Goal: Download file/media

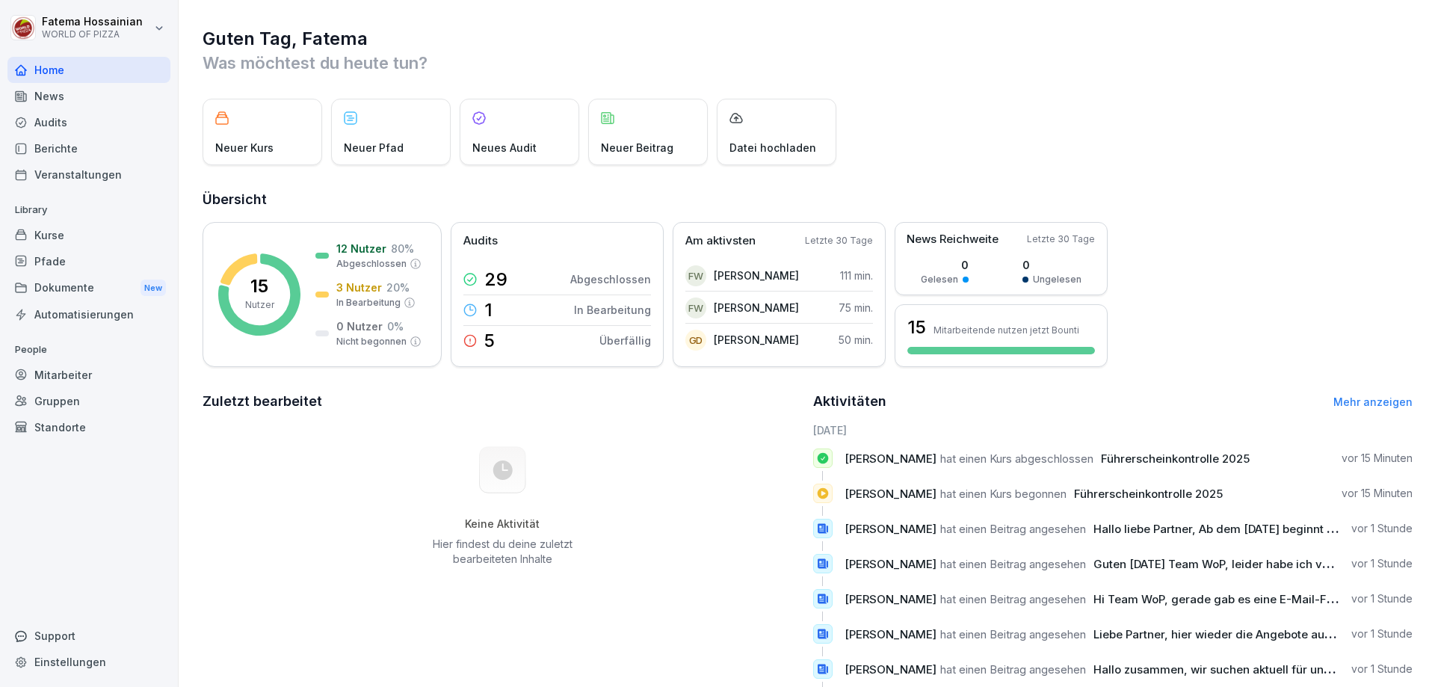
click at [99, 280] on div "Dokumente New" at bounding box center [88, 288] width 163 height 28
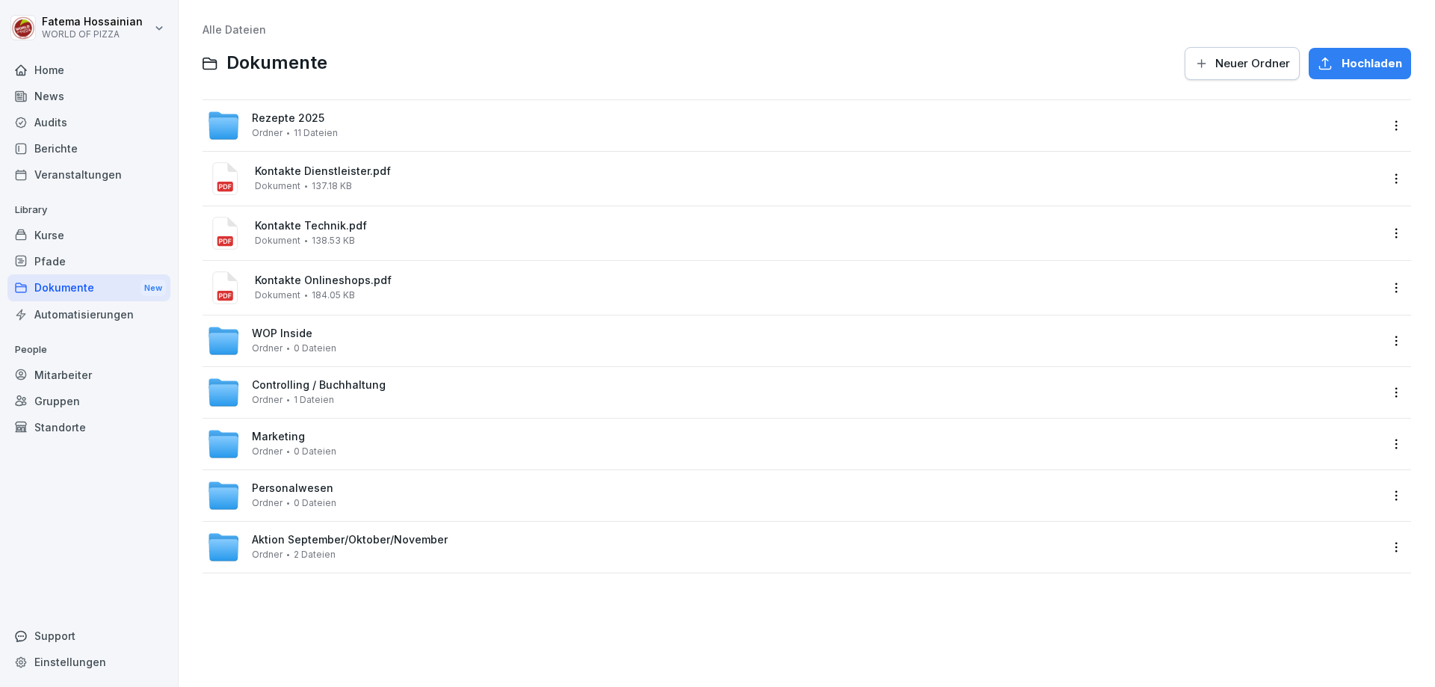
click at [363, 436] on div "Marketing Ordner 0 Dateien" at bounding box center [793, 444] width 1173 height 33
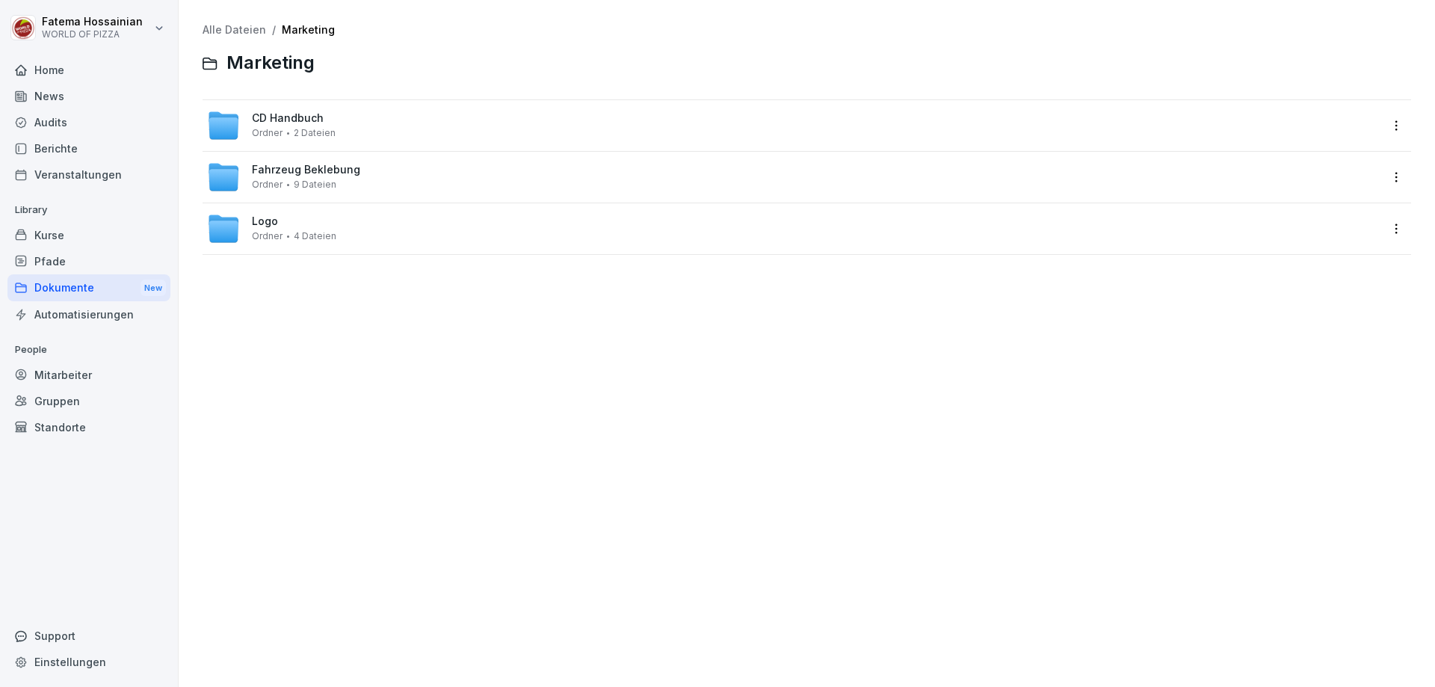
click at [316, 135] on span "2 Dateien" at bounding box center [315, 133] width 42 height 10
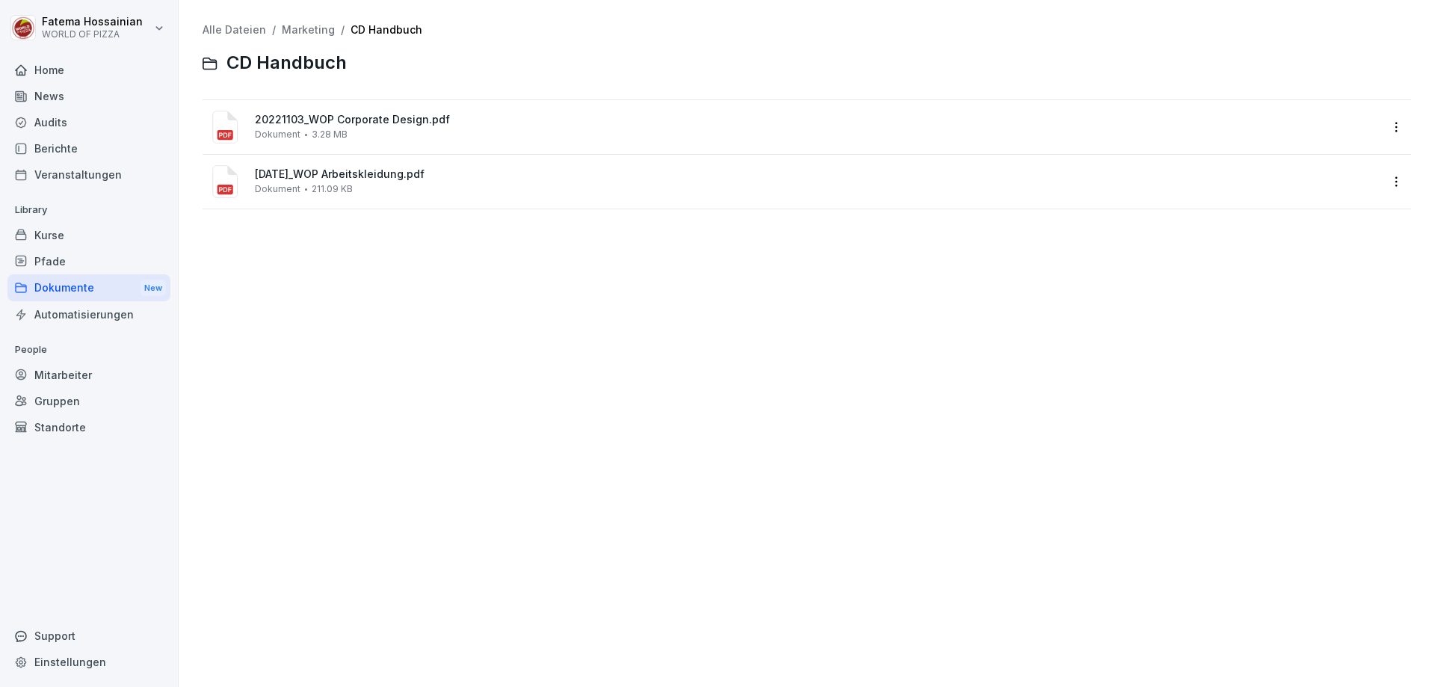
click at [336, 126] on span "20221103_WOP Corporate Design.pdf" at bounding box center [817, 120] width 1125 height 13
click at [336, 126] on div at bounding box center [717, 343] width 1435 height 687
click at [336, 129] on span "3.28 MB" at bounding box center [330, 134] width 36 height 10
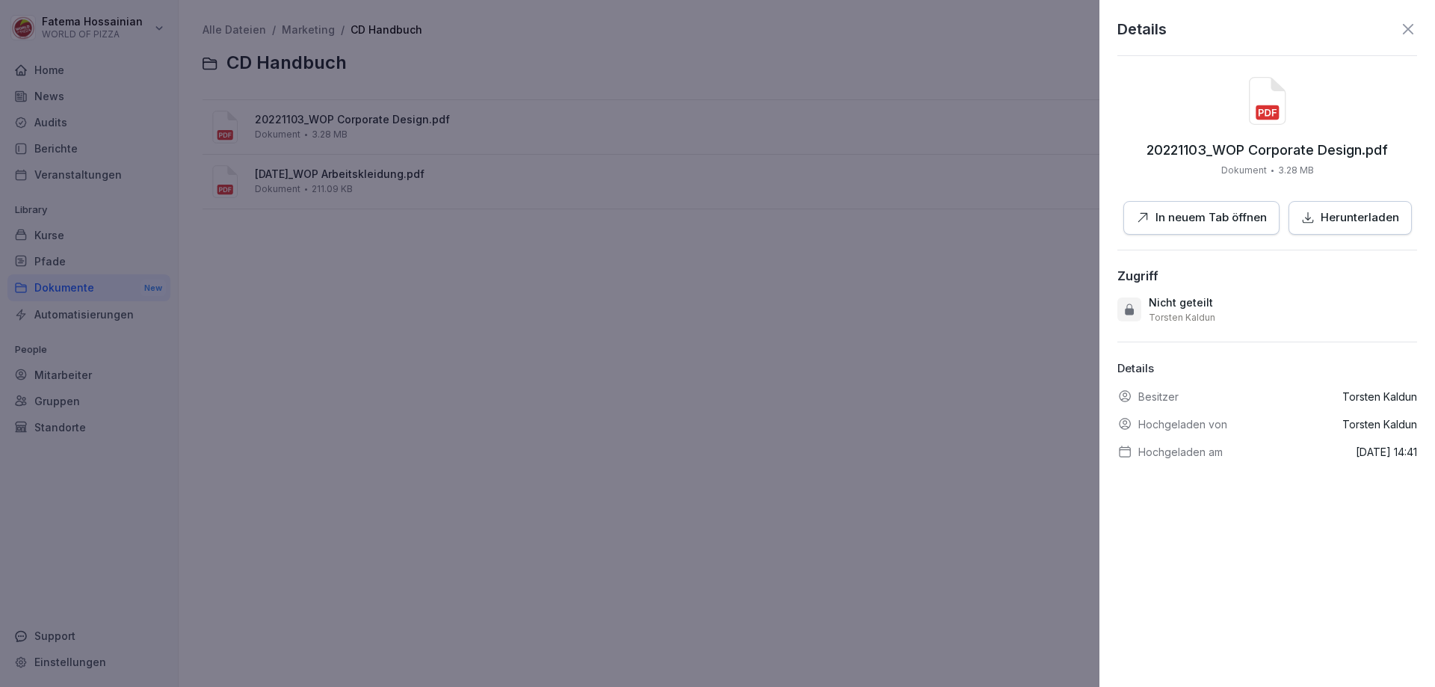
click at [1370, 213] on p "Herunterladen" at bounding box center [1360, 217] width 78 height 17
click at [1399, 32] on icon at bounding box center [1408, 29] width 18 height 18
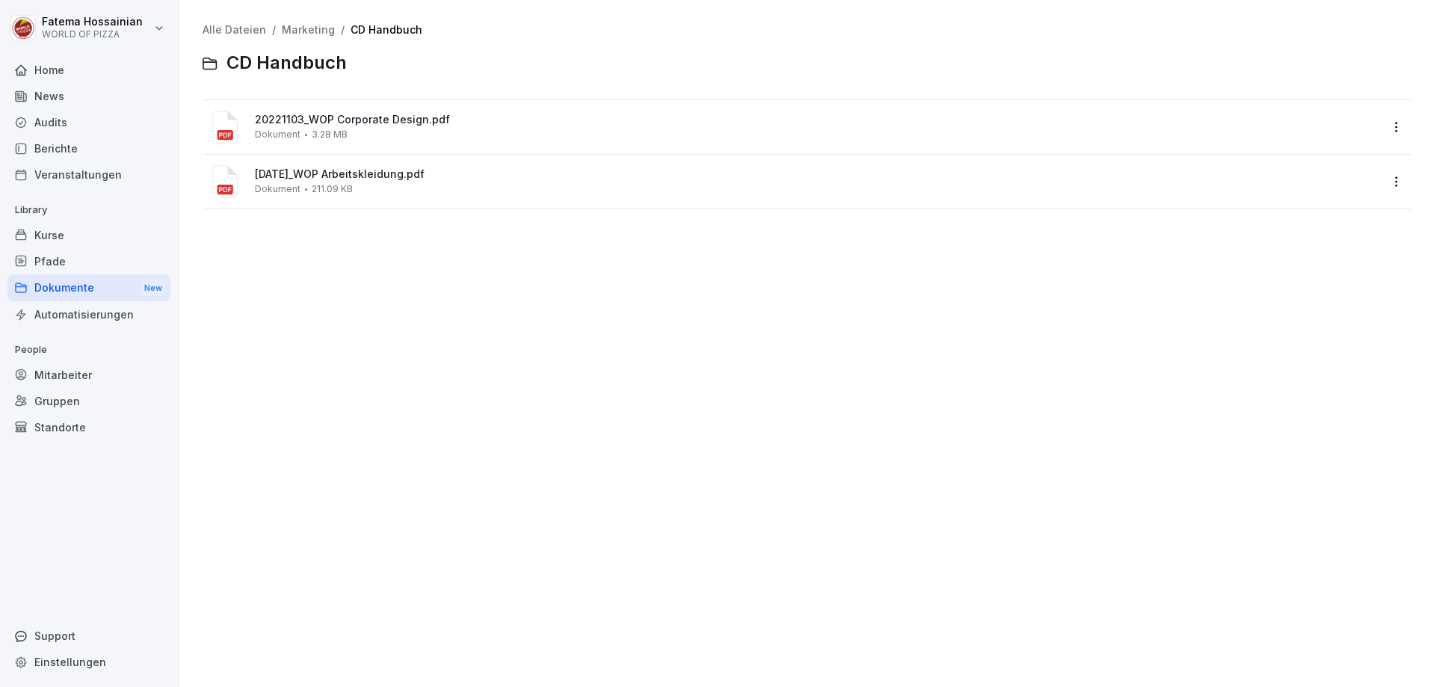
click at [61, 369] on div "Mitarbeiter" at bounding box center [88, 375] width 163 height 26
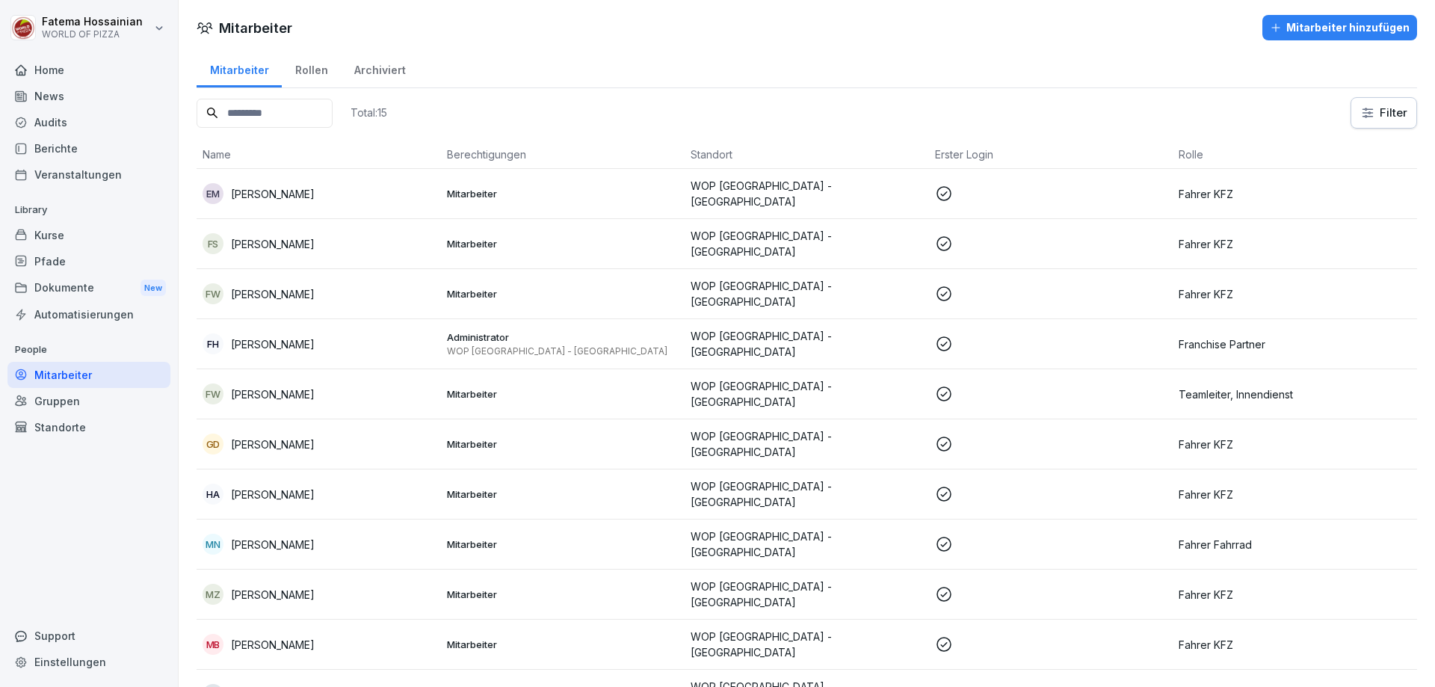
click at [770, 203] on td "WOP Hamburg - Bergedorf" at bounding box center [807, 194] width 244 height 50
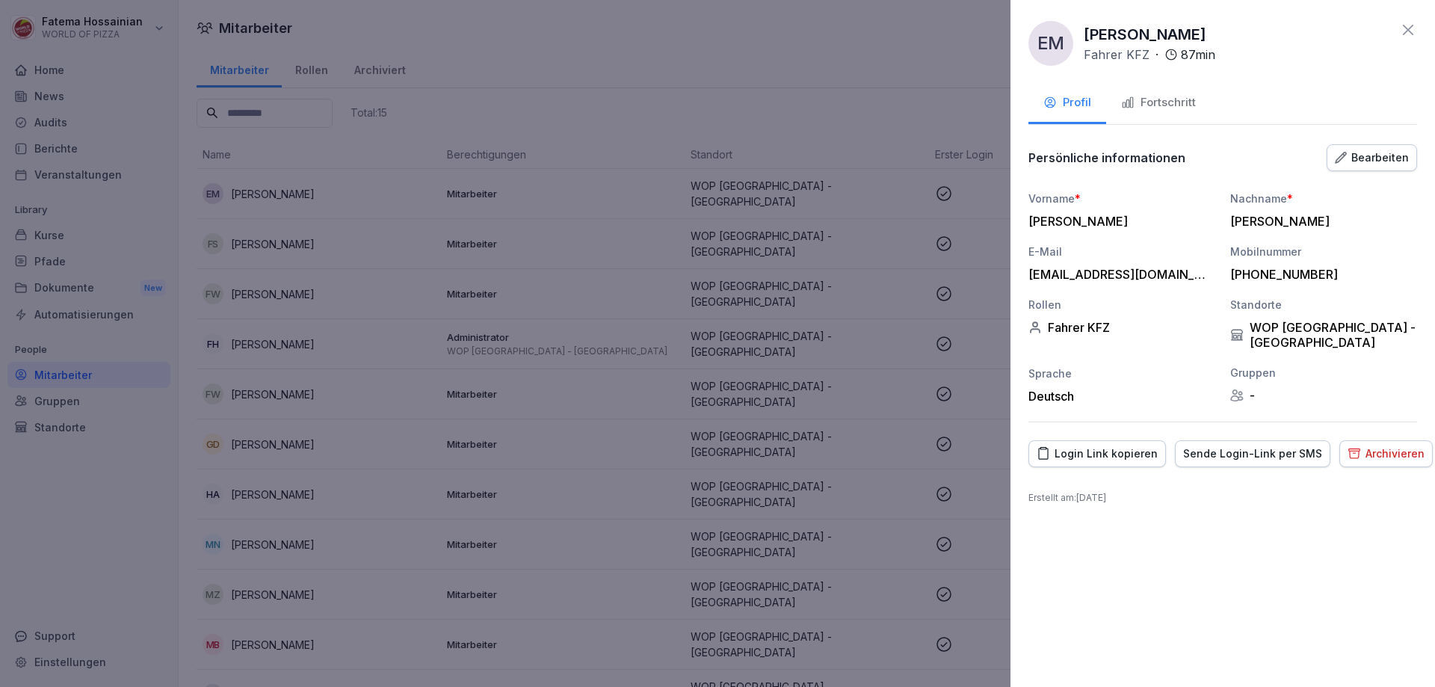
click at [1177, 101] on div "Fortschritt" at bounding box center [1158, 102] width 75 height 17
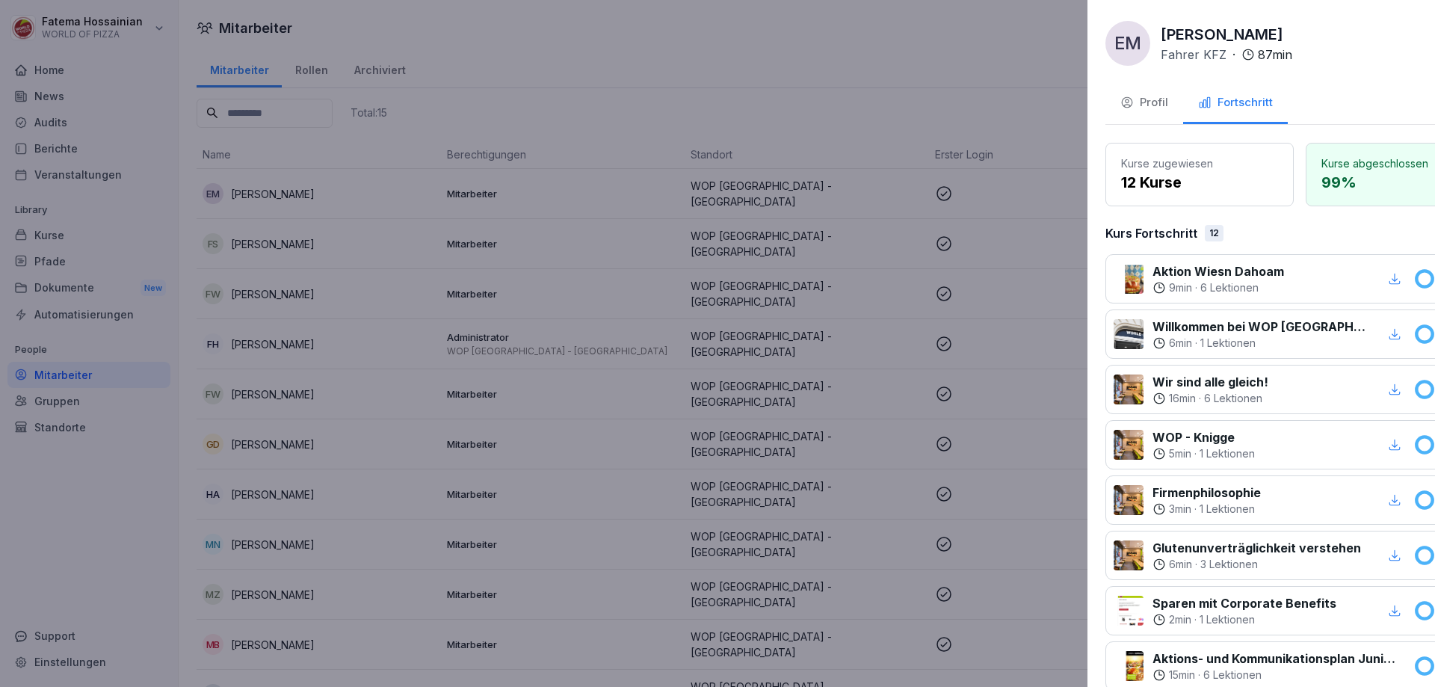
click at [905, 236] on div at bounding box center [717, 343] width 1435 height 687
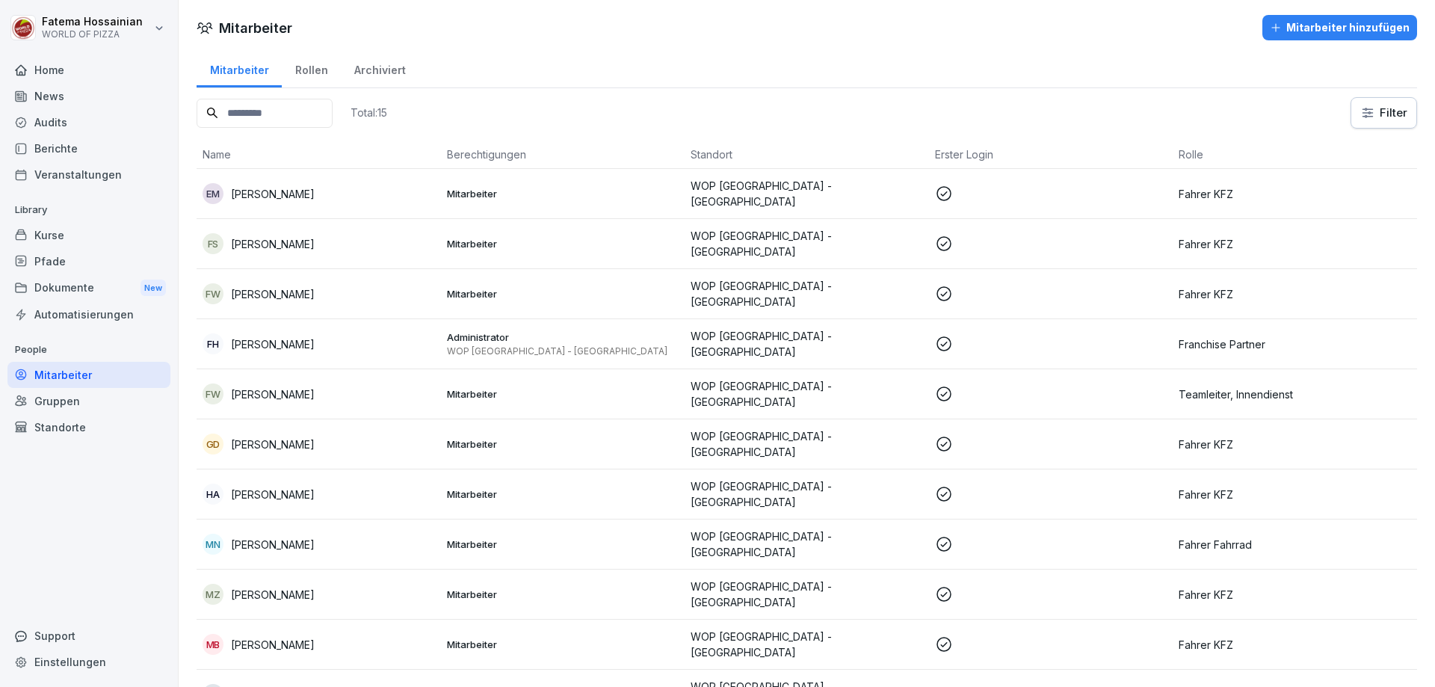
click at [905, 236] on p "WOP Hamburg - Bergedorf" at bounding box center [807, 243] width 232 height 31
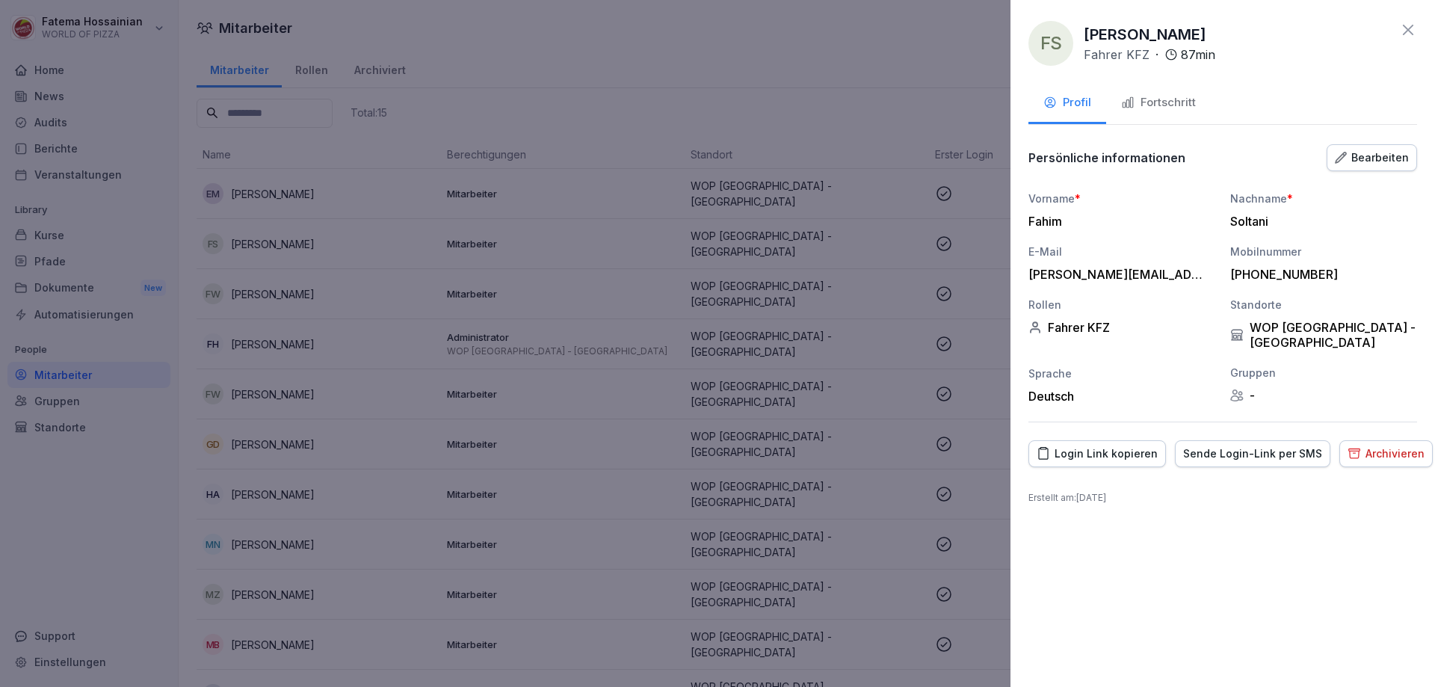
click at [1169, 102] on div "Fortschritt" at bounding box center [1158, 102] width 75 height 17
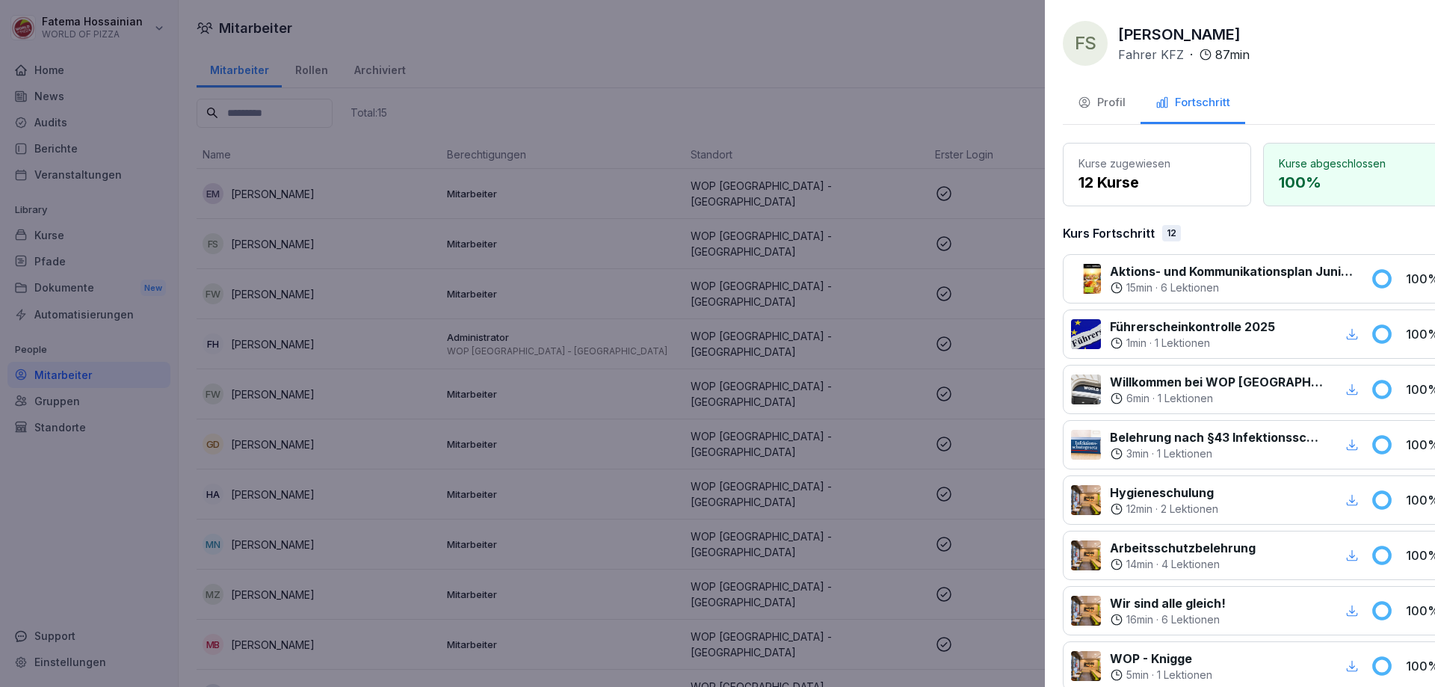
click at [877, 324] on div at bounding box center [717, 343] width 1435 height 687
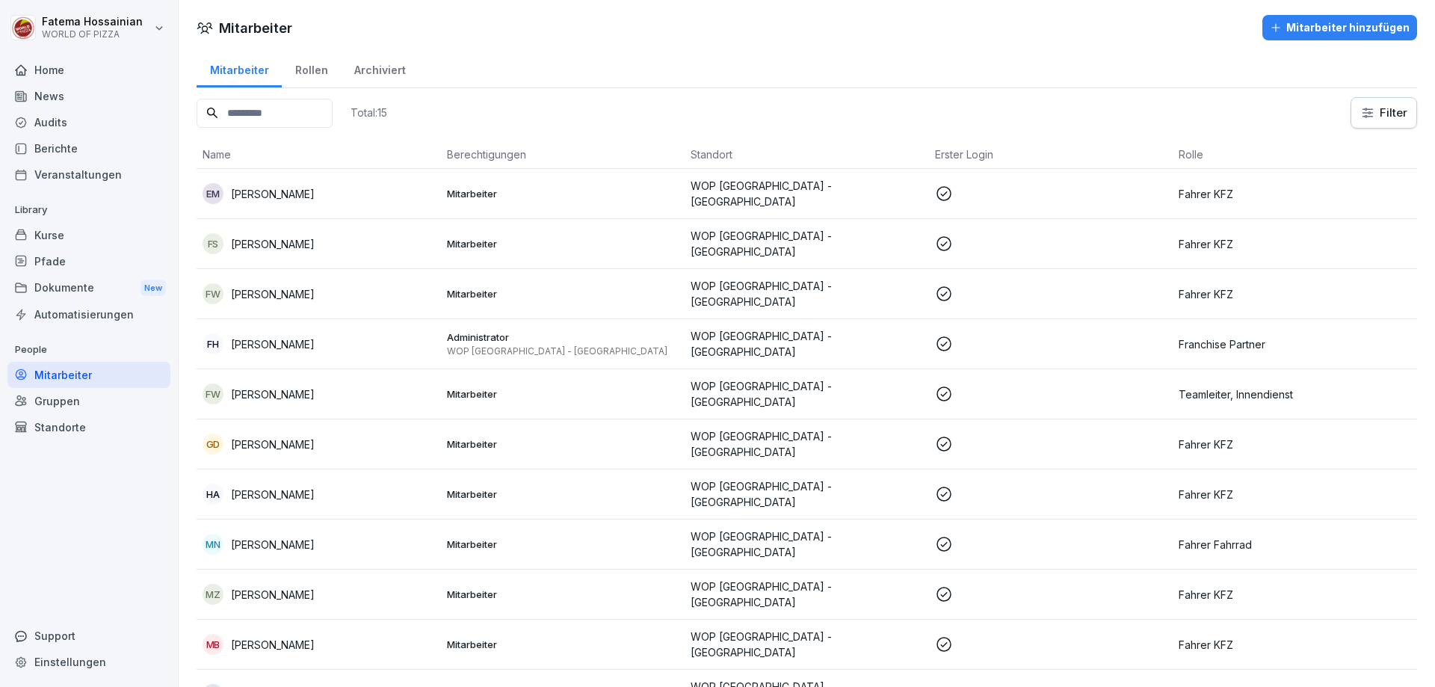
click at [965, 486] on p at bounding box center [1051, 494] width 232 height 18
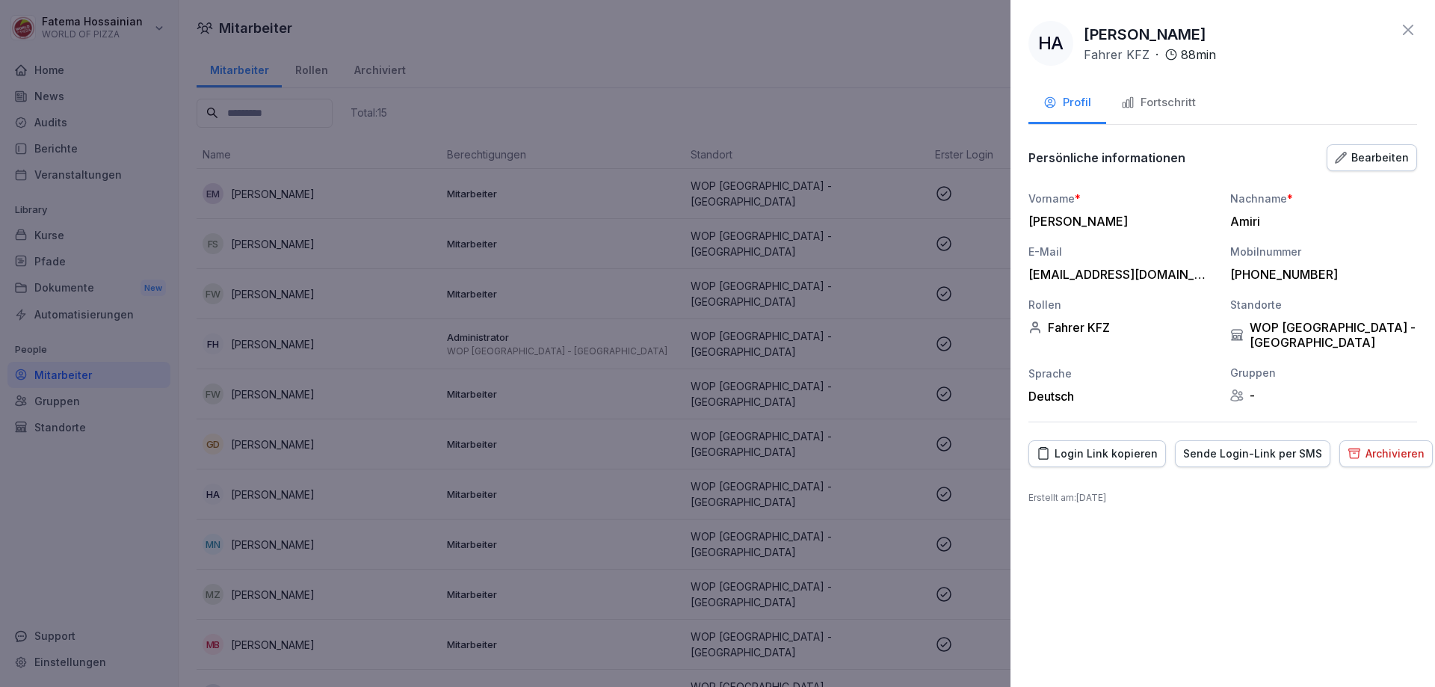
click at [1181, 99] on div "Fortschritt" at bounding box center [1158, 102] width 75 height 17
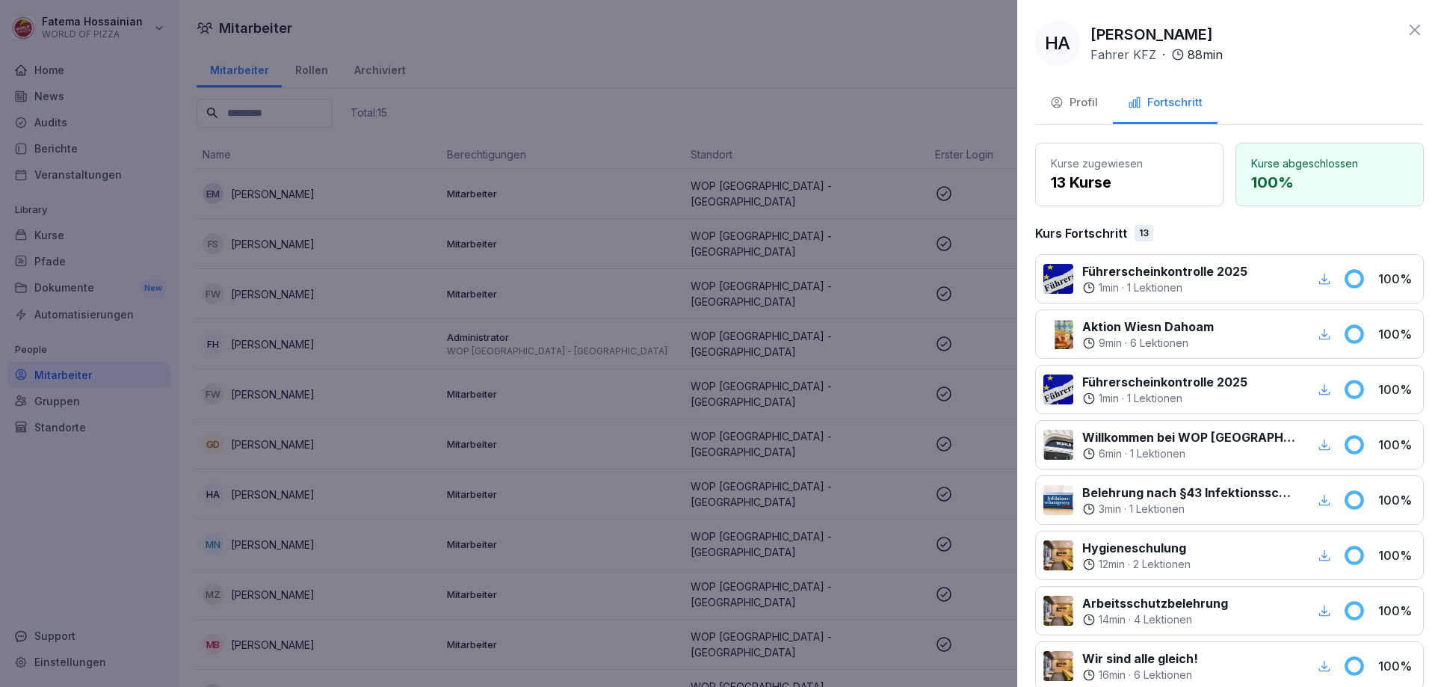
click at [931, 352] on div at bounding box center [717, 343] width 1435 height 687
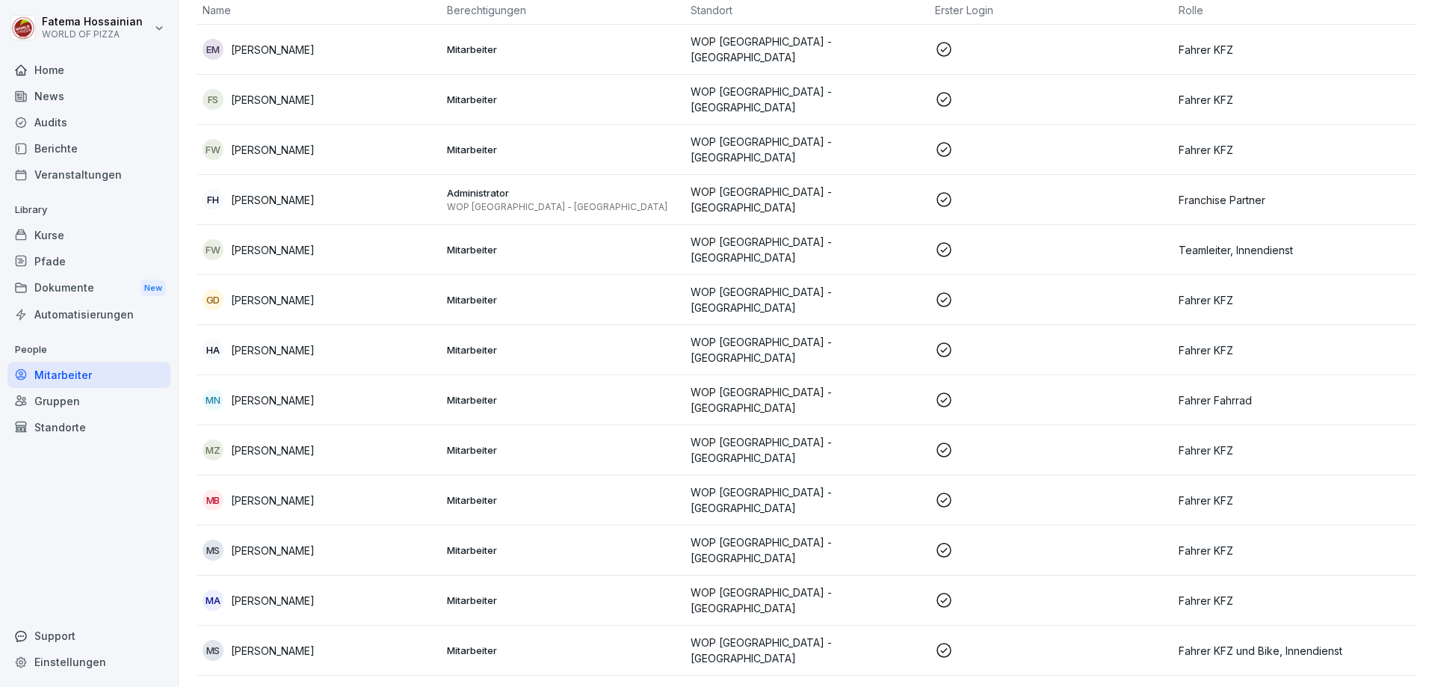
scroll to position [223, 0]
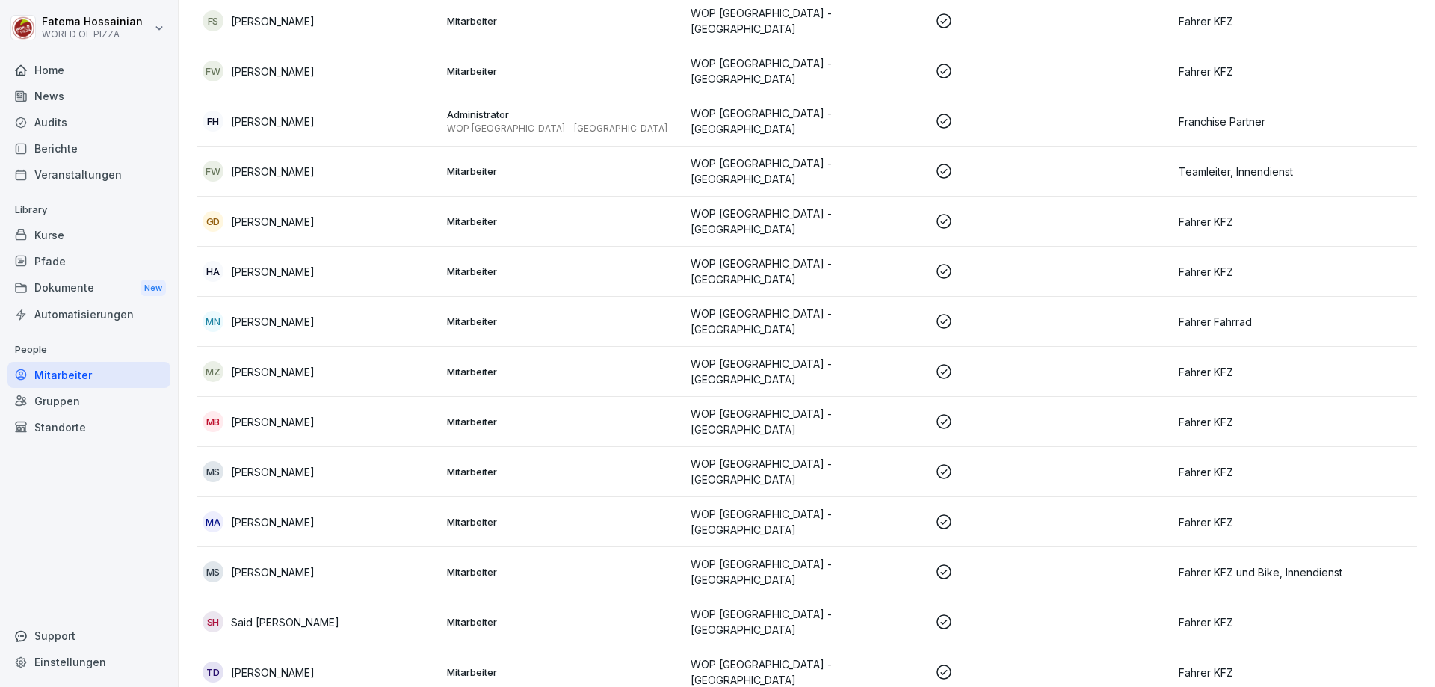
click at [948, 312] on p at bounding box center [1051, 321] width 232 height 18
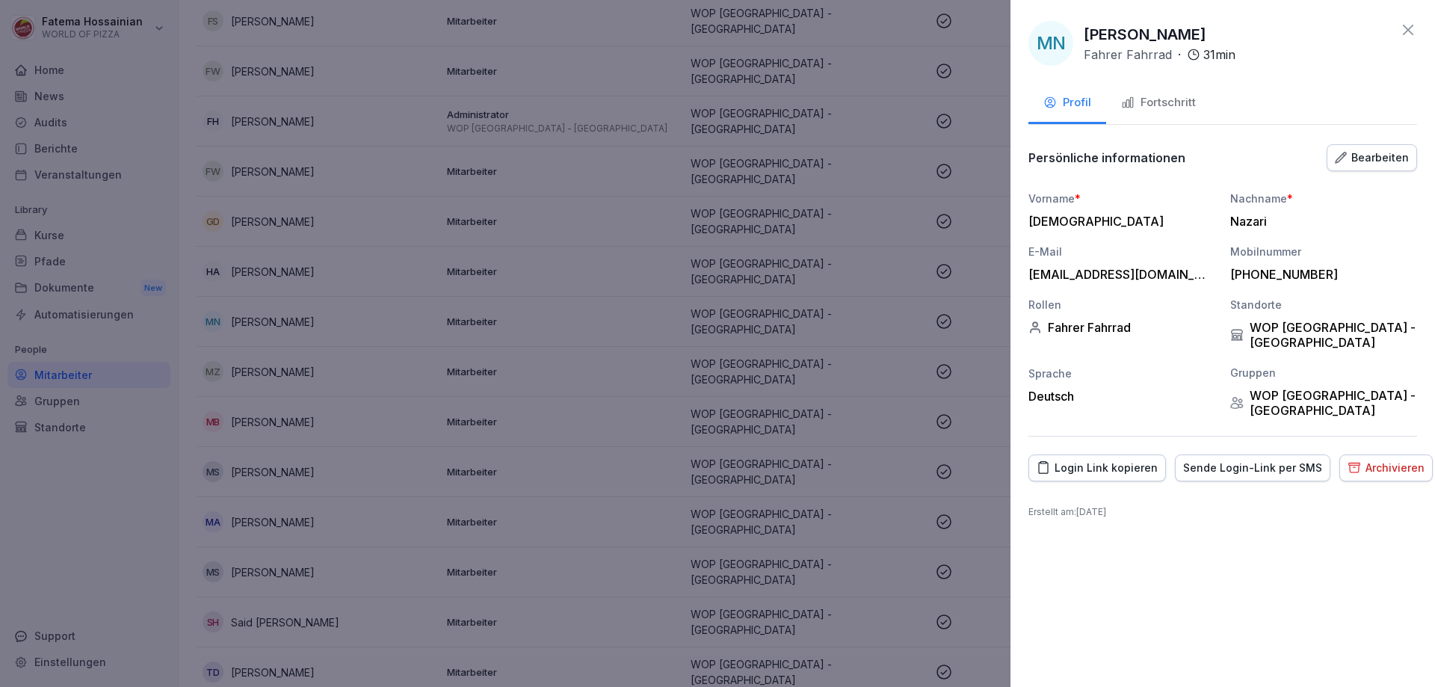
click at [1169, 101] on div "Fortschritt" at bounding box center [1158, 102] width 75 height 17
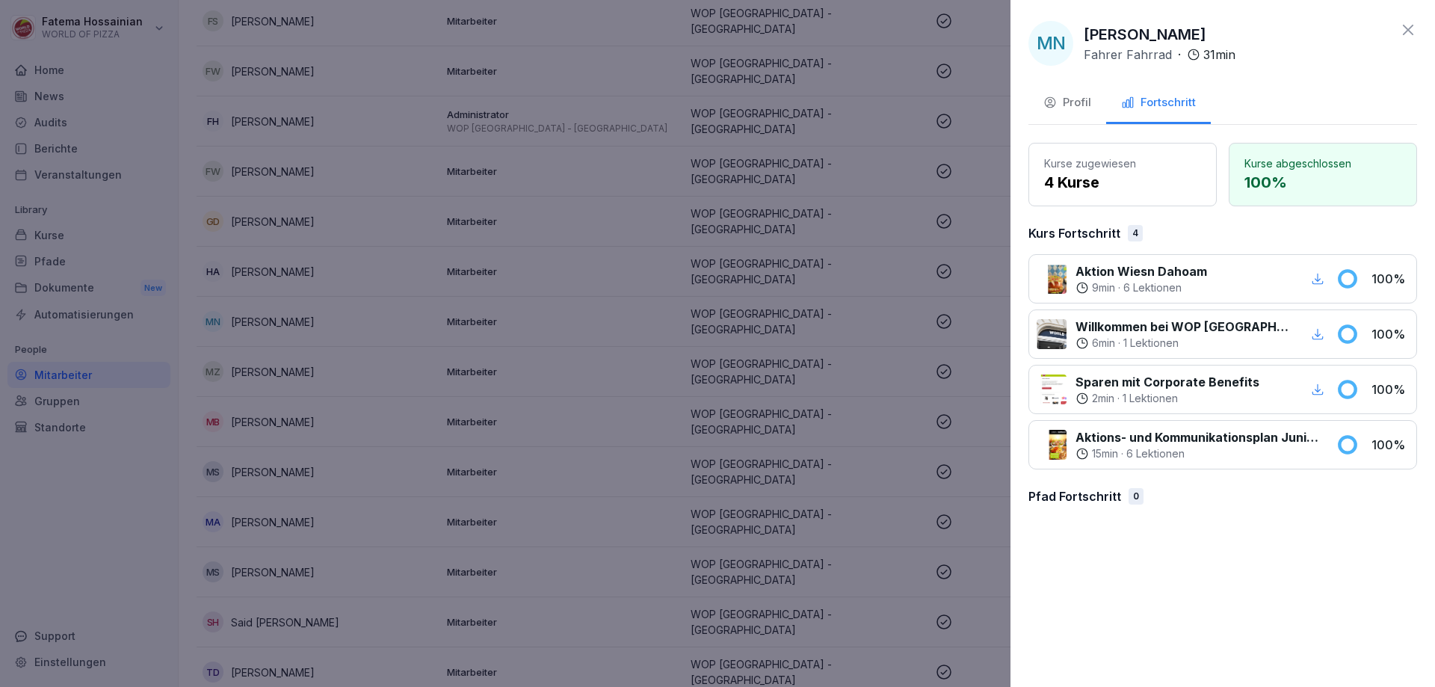
click at [898, 465] on div at bounding box center [717, 343] width 1435 height 687
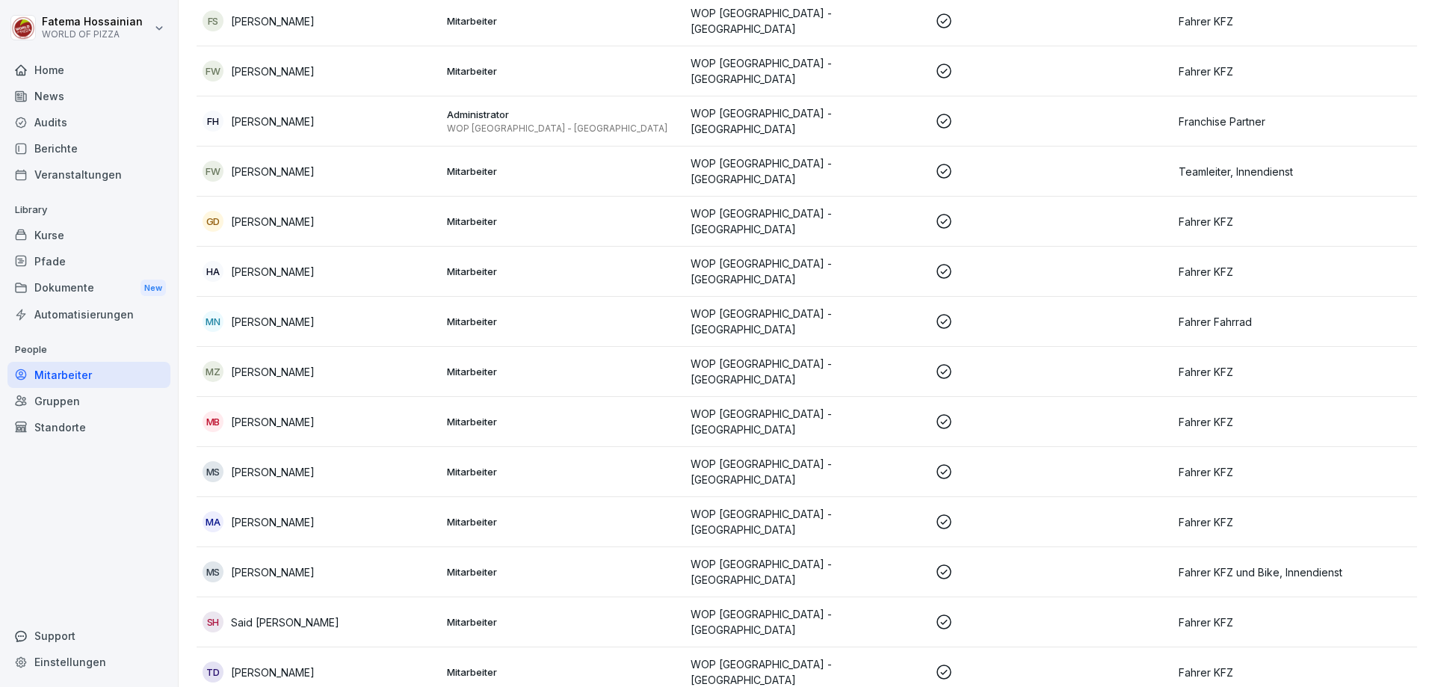
click at [997, 413] on p at bounding box center [1051, 422] width 232 height 18
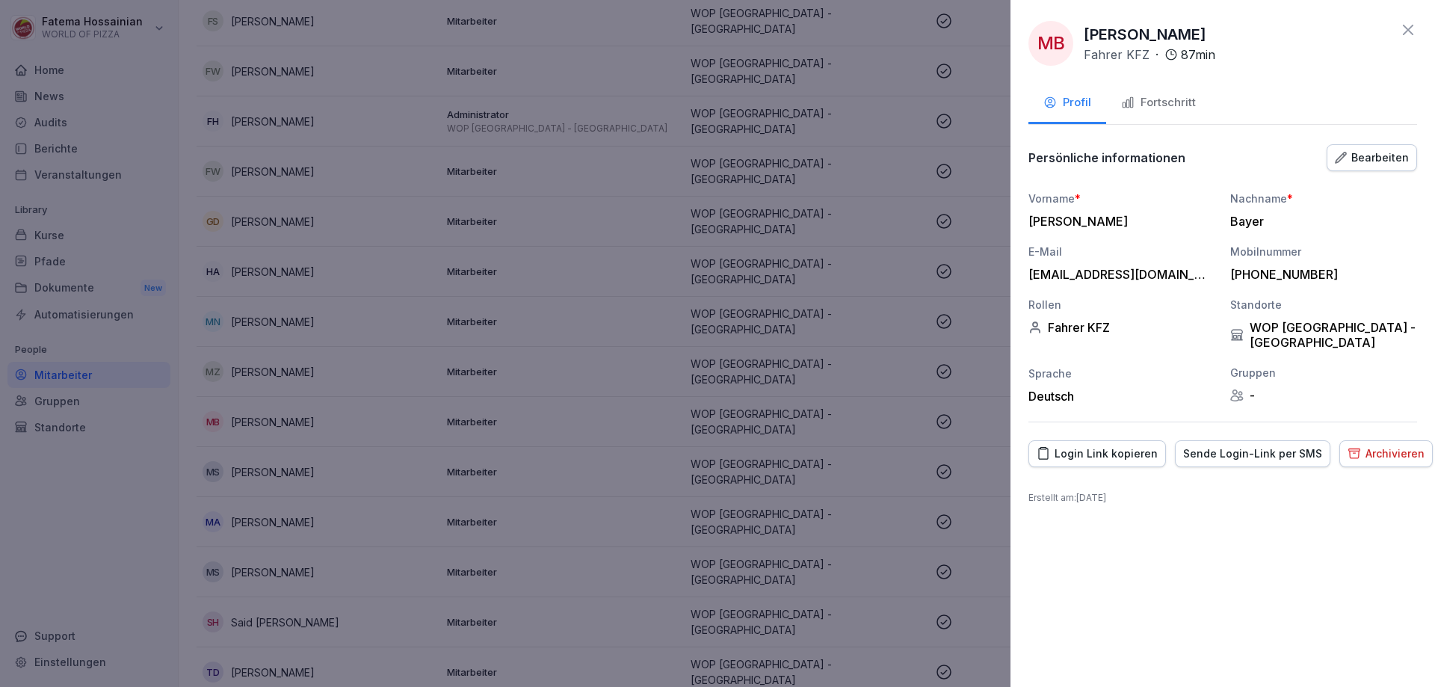
click at [1169, 92] on button "Fortschritt" at bounding box center [1158, 104] width 105 height 40
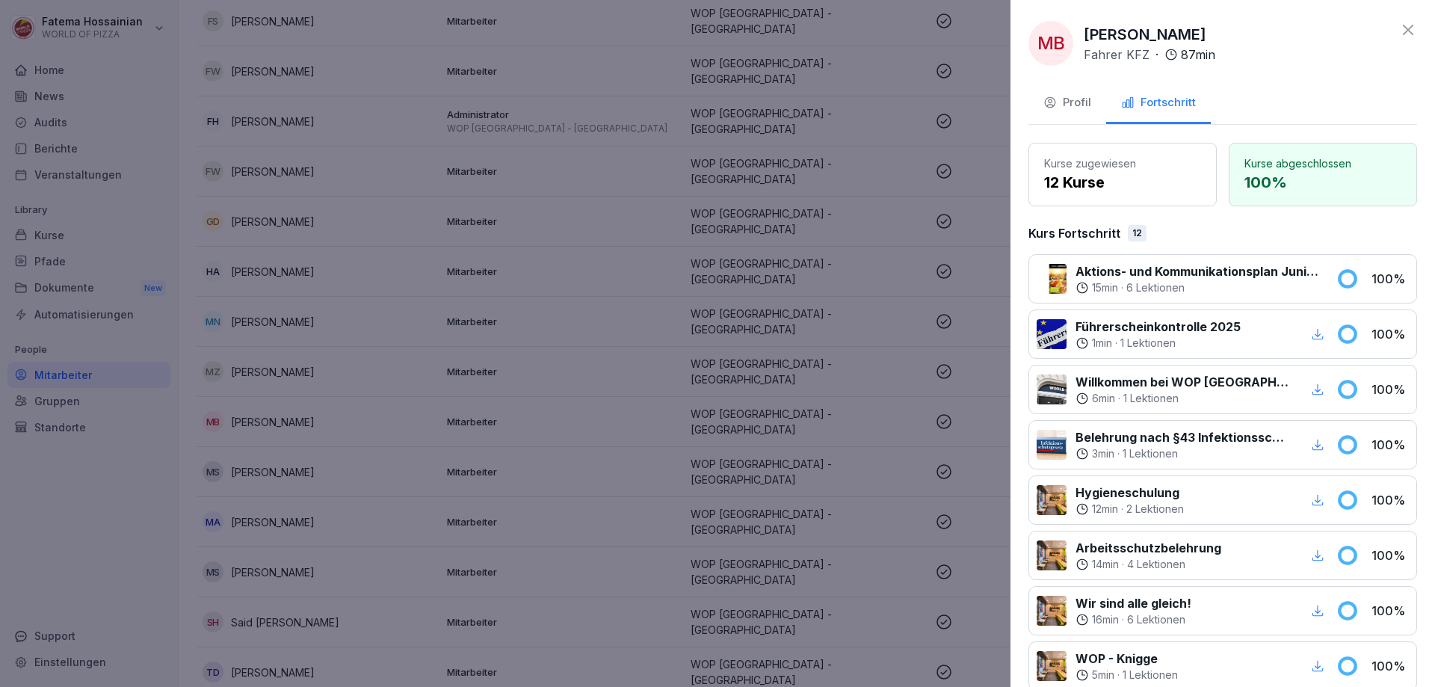
click at [869, 275] on div at bounding box center [717, 343] width 1435 height 687
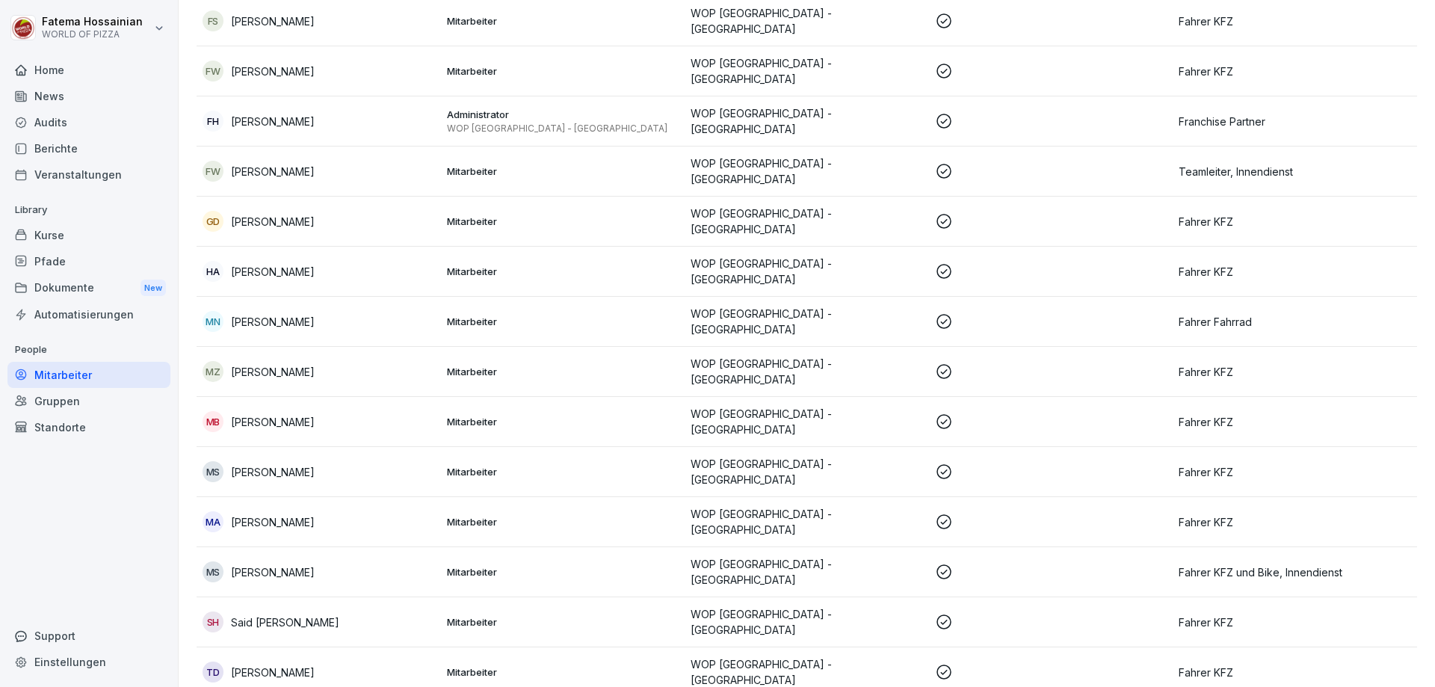
click at [1068, 513] on p at bounding box center [1051, 522] width 232 height 18
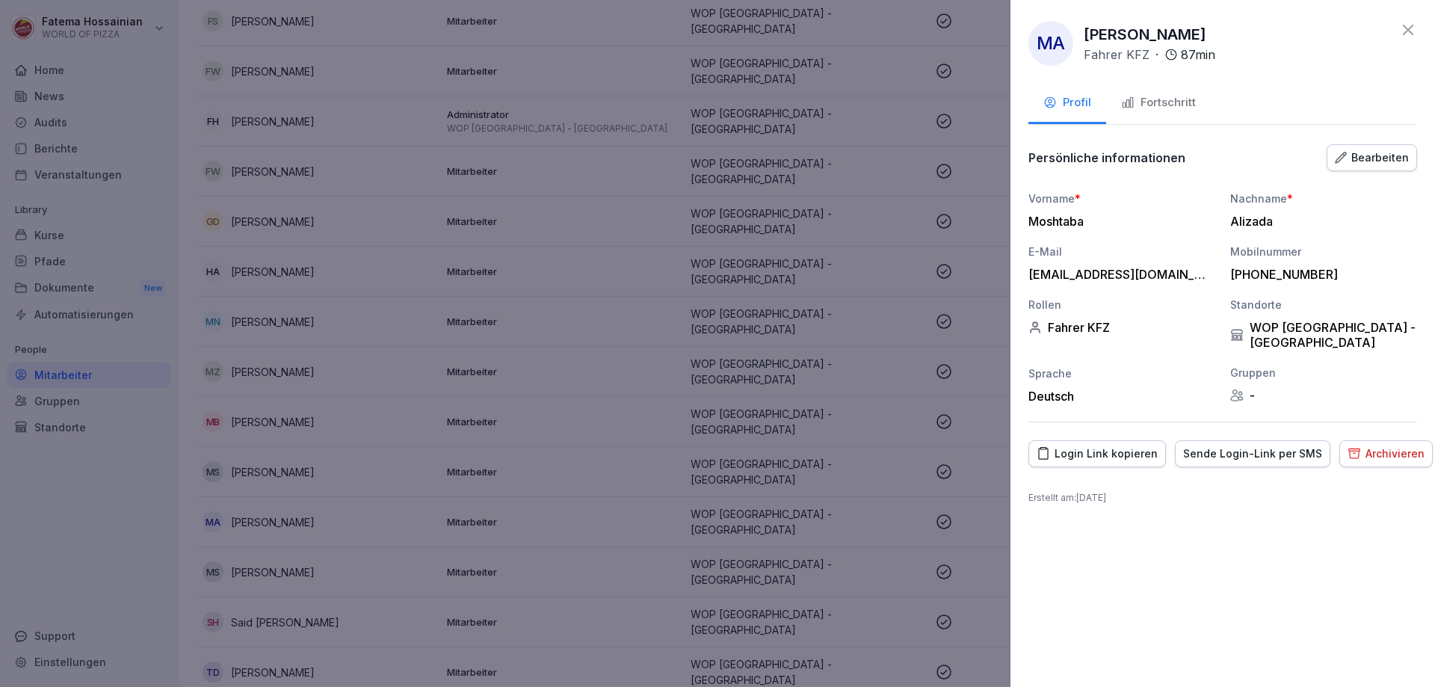
click at [1153, 90] on button "Fortschritt" at bounding box center [1158, 104] width 105 height 40
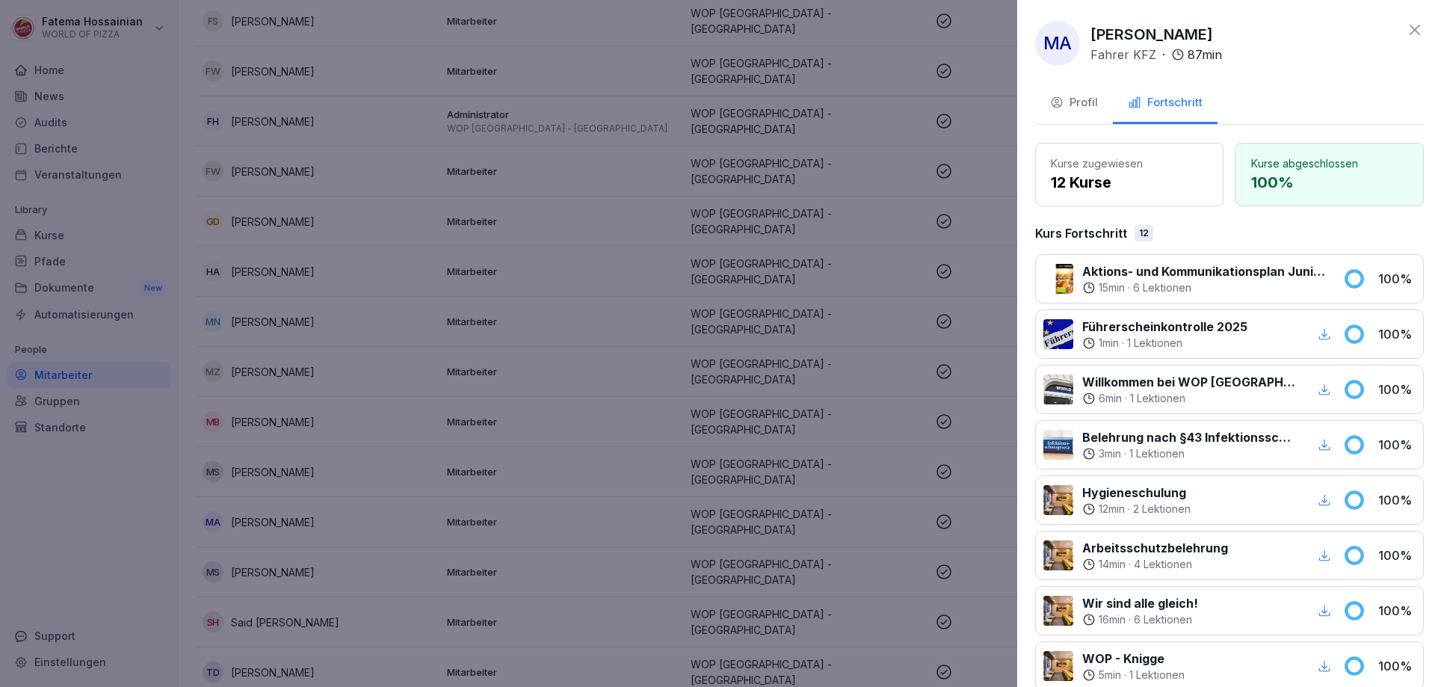
click at [996, 421] on div at bounding box center [717, 343] width 1435 height 687
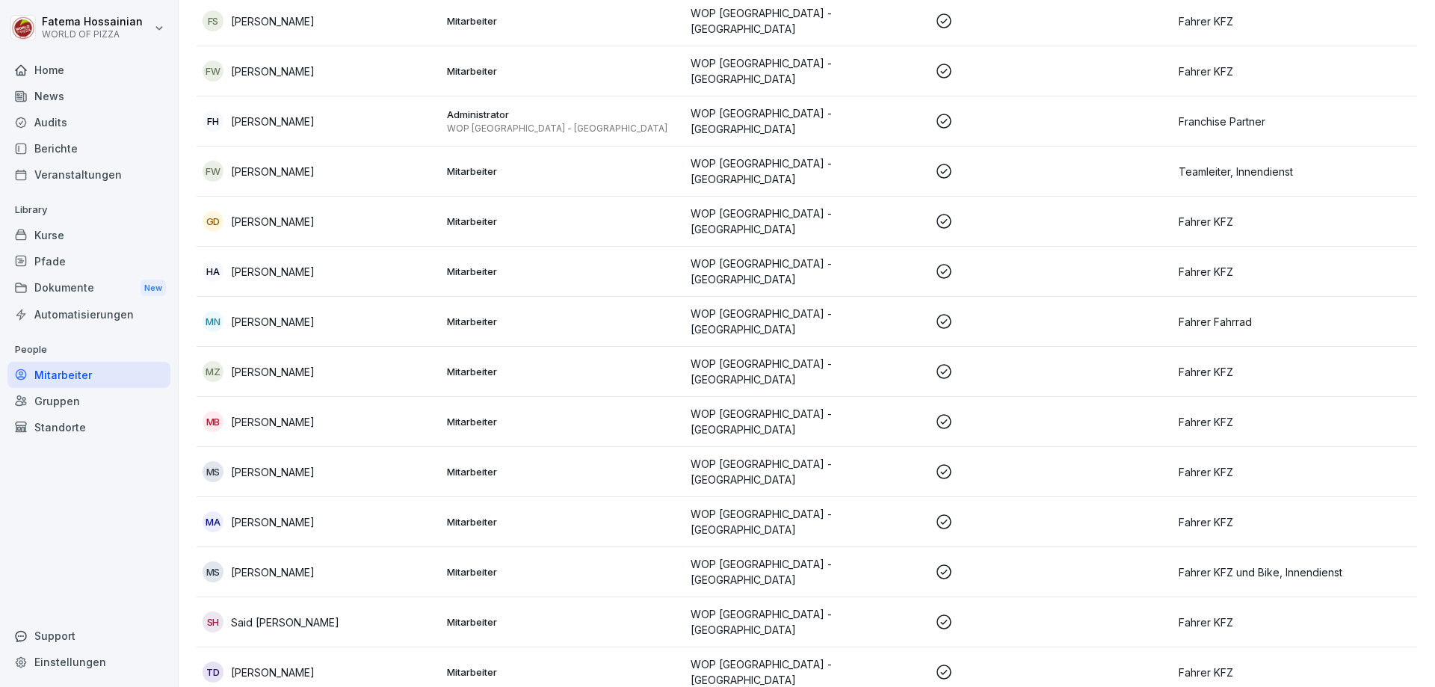
click at [988, 613] on p at bounding box center [1051, 622] width 232 height 18
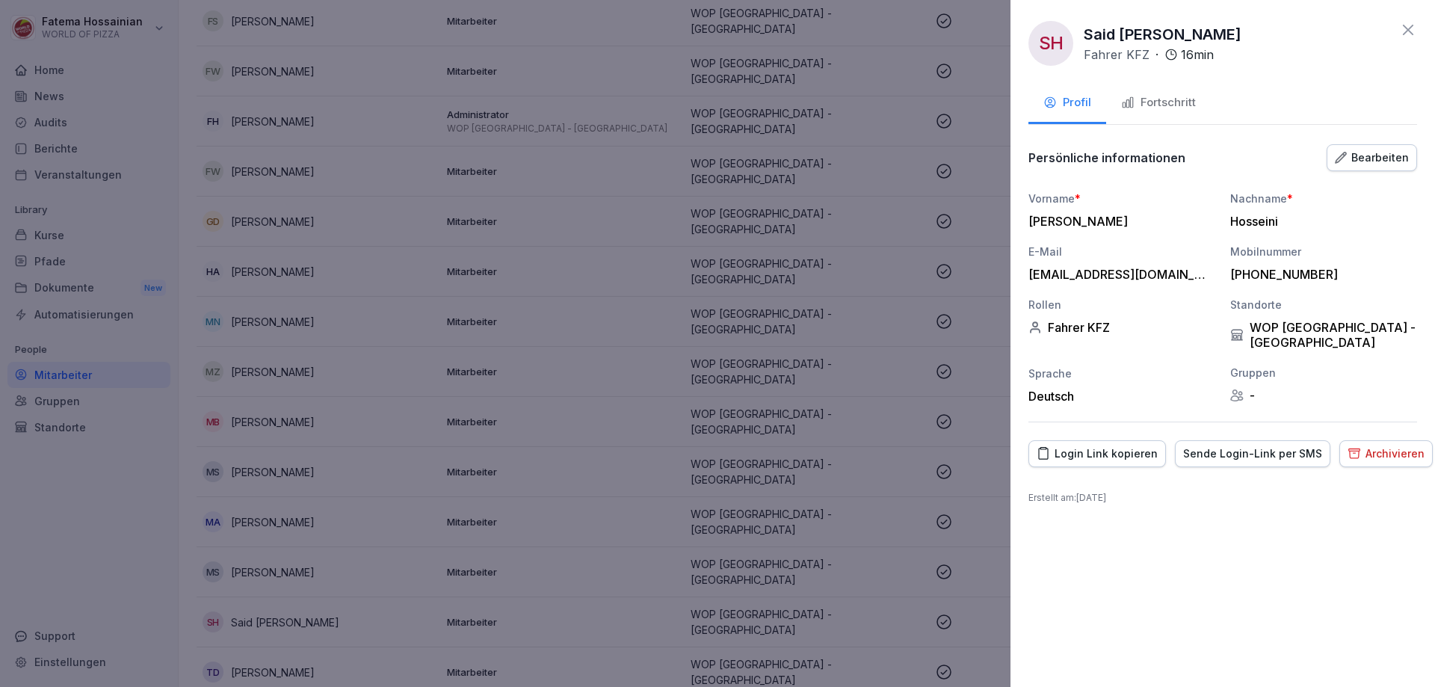
click at [1152, 108] on div "Fortschritt" at bounding box center [1158, 102] width 75 height 17
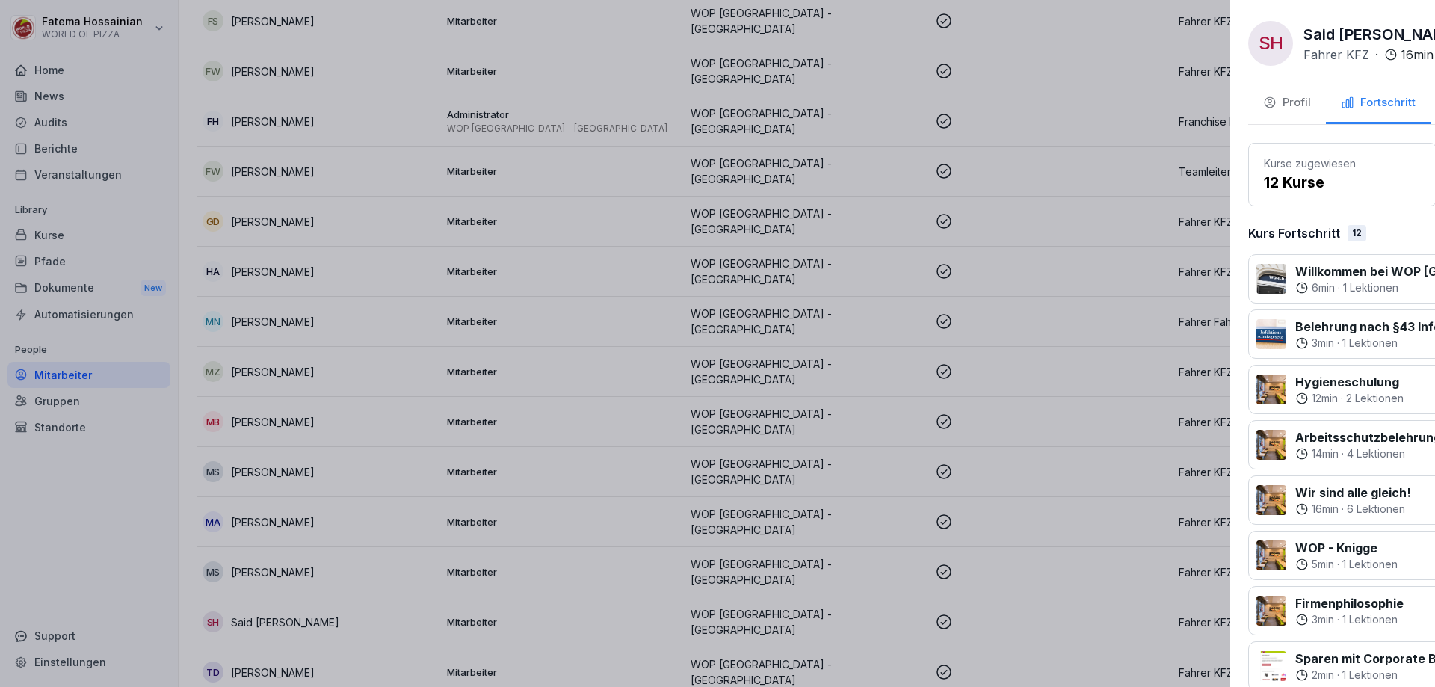
click at [981, 389] on div at bounding box center [717, 343] width 1435 height 687
